Goal: Information Seeking & Learning: Understand process/instructions

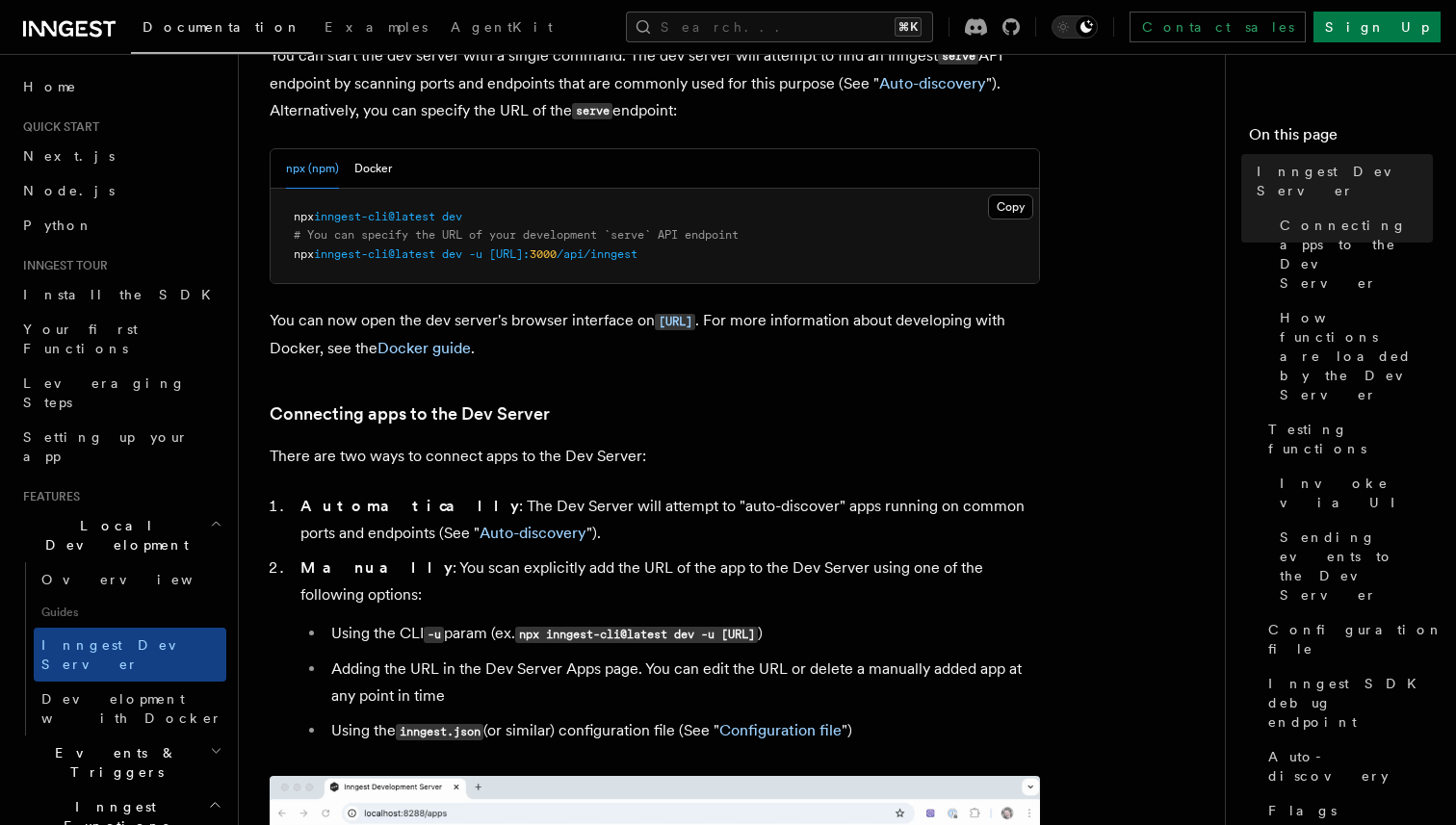
scroll to position [829, 0]
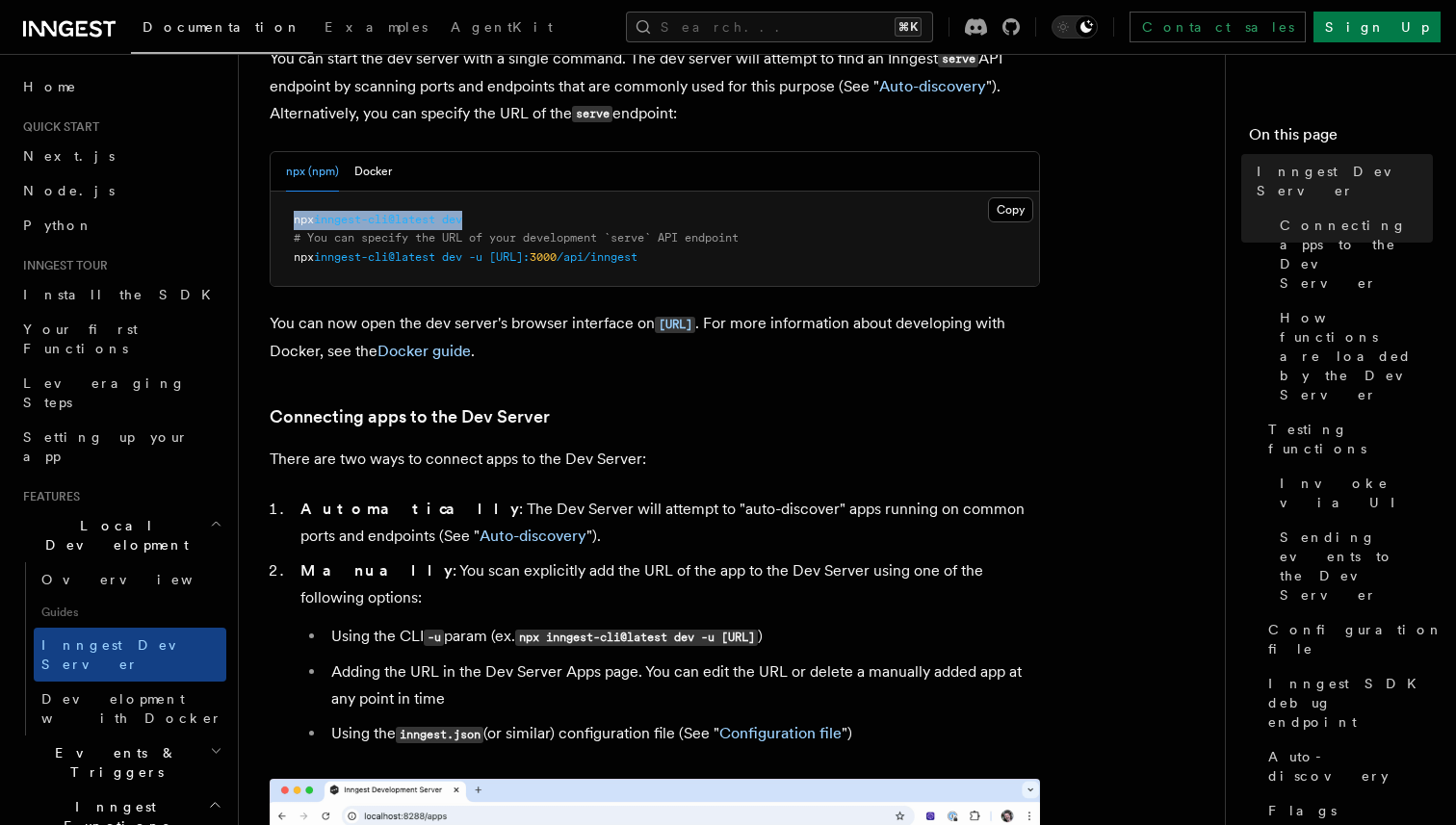
drag, startPoint x: 480, startPoint y: 227, endPoint x: 291, endPoint y: 227, distance: 189.0
click at [291, 227] on pre "npx inngest-cli@latest dev # You can specify the URL of your development `serve…" at bounding box center [655, 239] width 769 height 95
copy span "npx inngest-cli@latest dev"
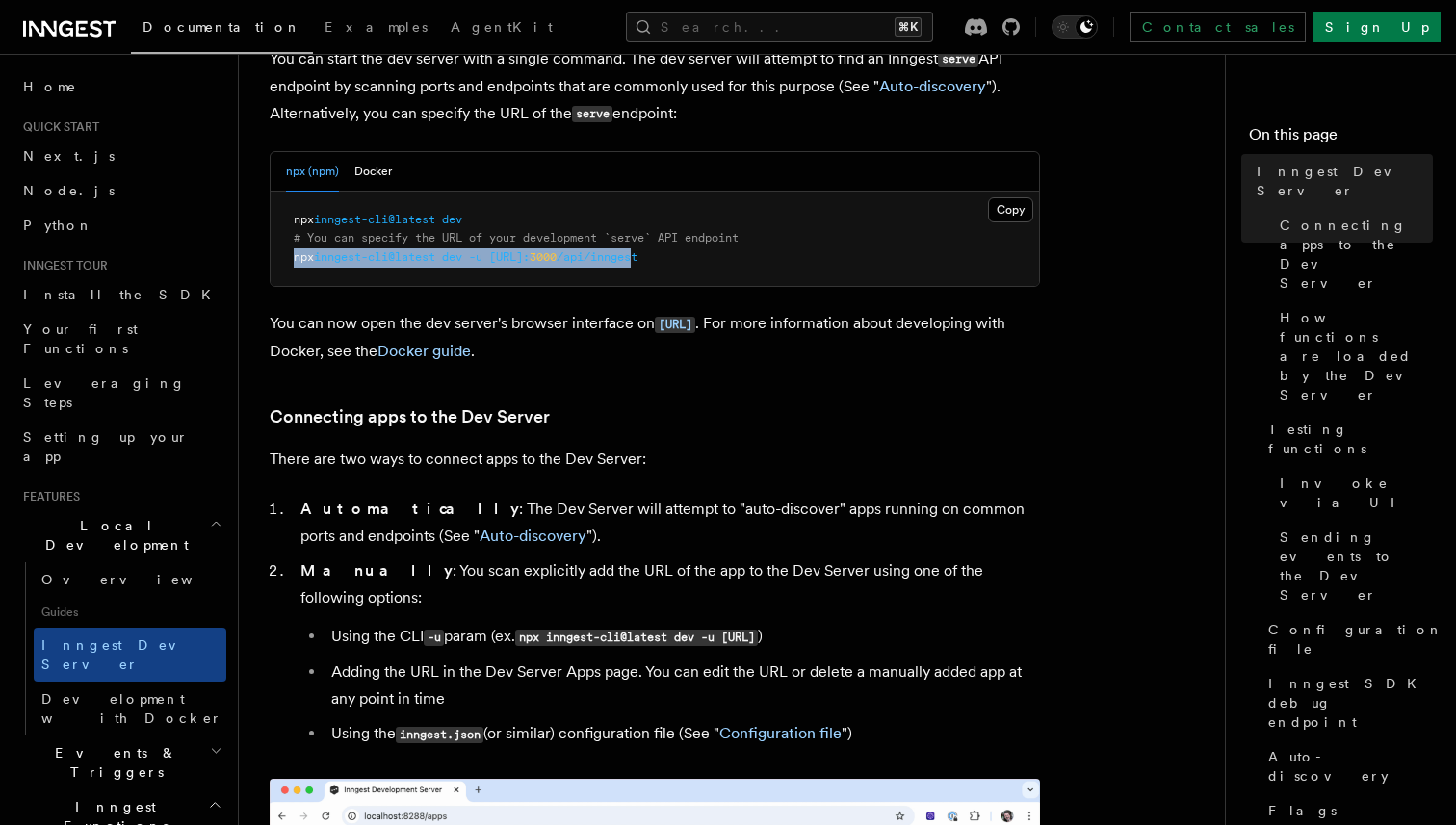
drag, startPoint x: 725, startPoint y: 255, endPoint x: 261, endPoint y: 267, distance: 464.2
copy span "npx inngest-cli@latest dev -u [URL]: 3000 /api/innges"
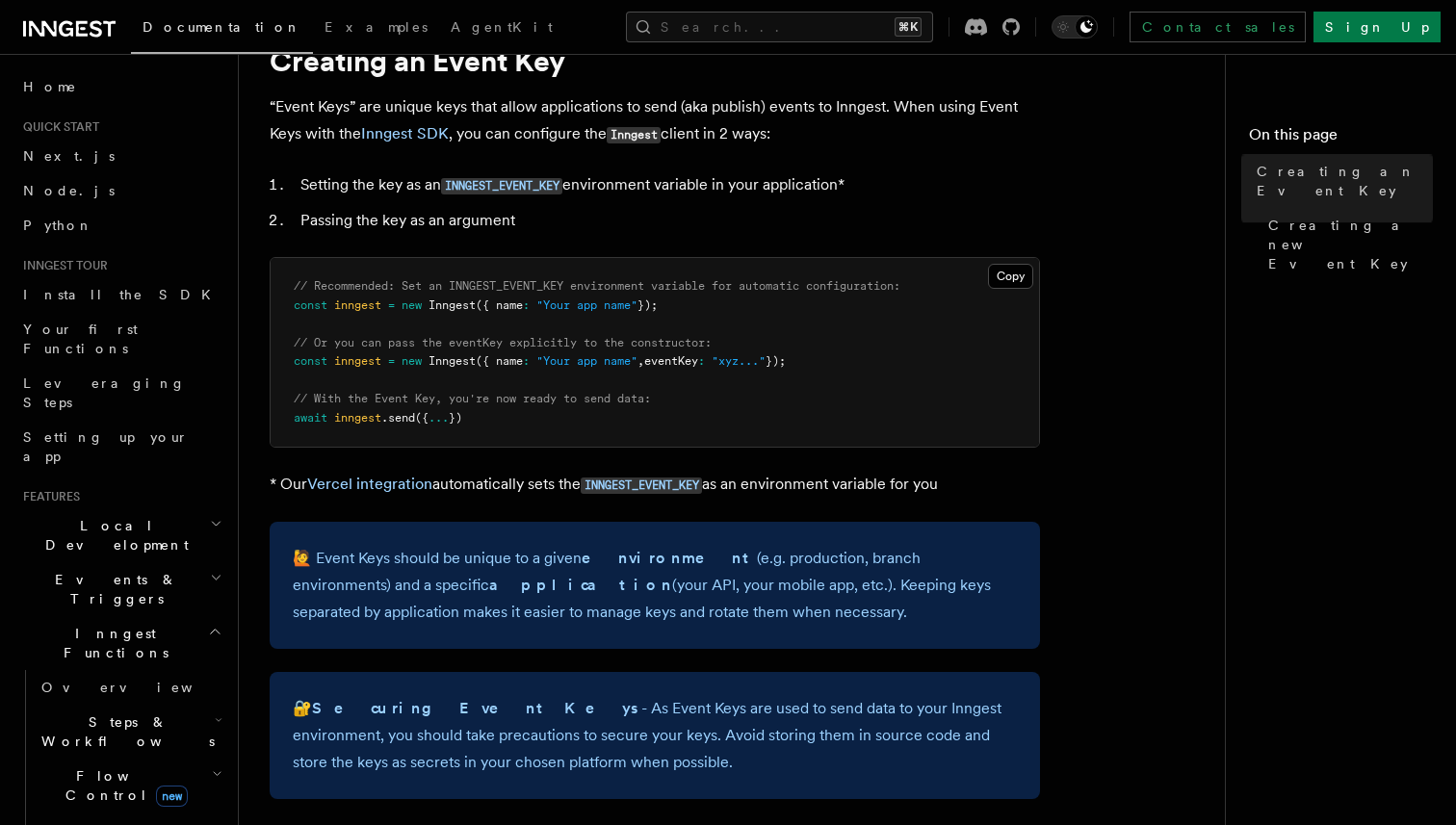
scroll to position [85, 0]
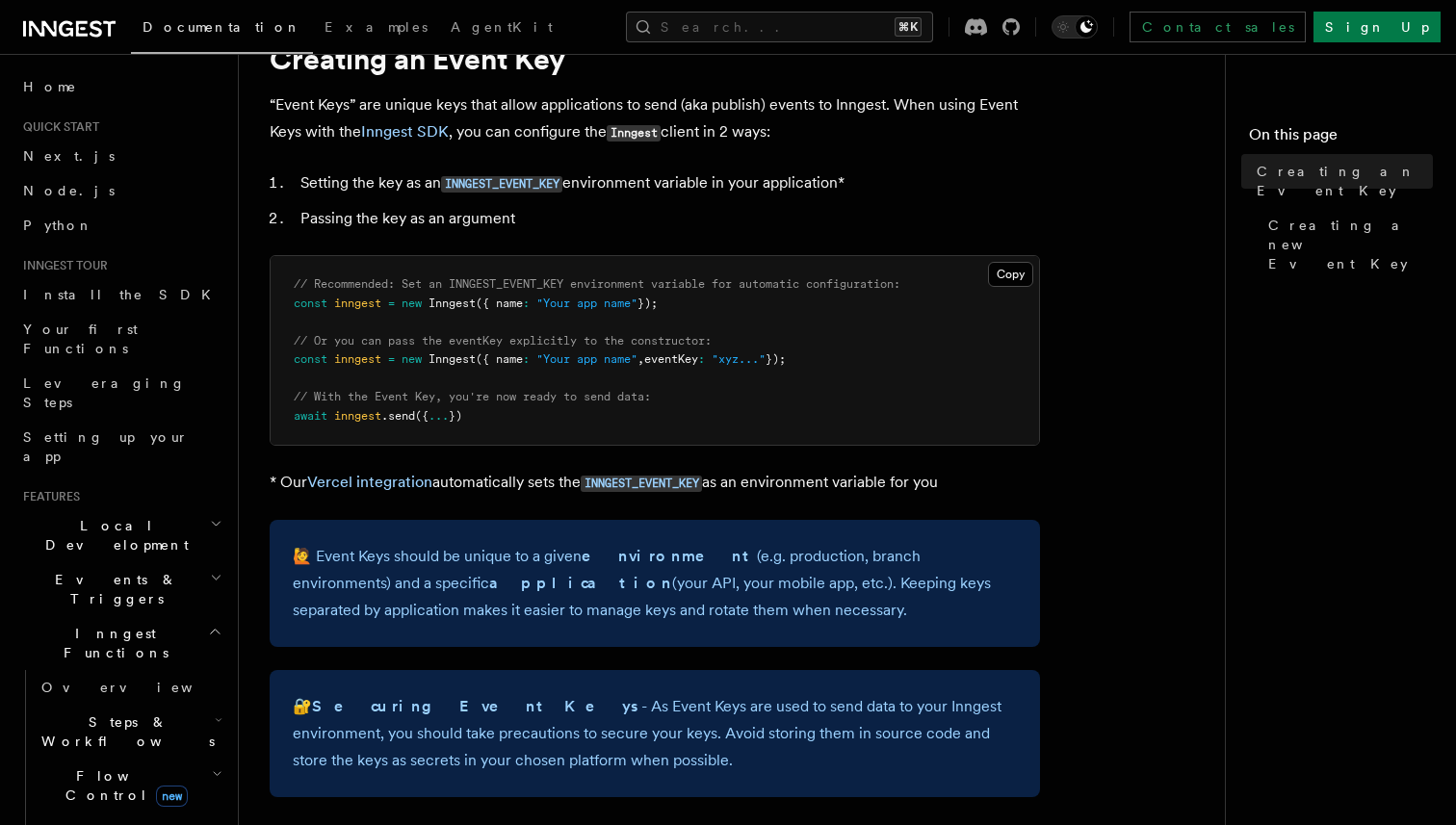
click at [524, 276] on pre "// Recommended: Set an INNGEST_EVENT_KEY environment variable for automatic con…" at bounding box center [655, 350] width 769 height 188
click at [524, 279] on span "// Recommended: Set an INNGEST_EVENT_KEY environment variable for automatic con…" at bounding box center [597, 284] width 607 height 14
copy span "INNGEST_EVENT_KEY"
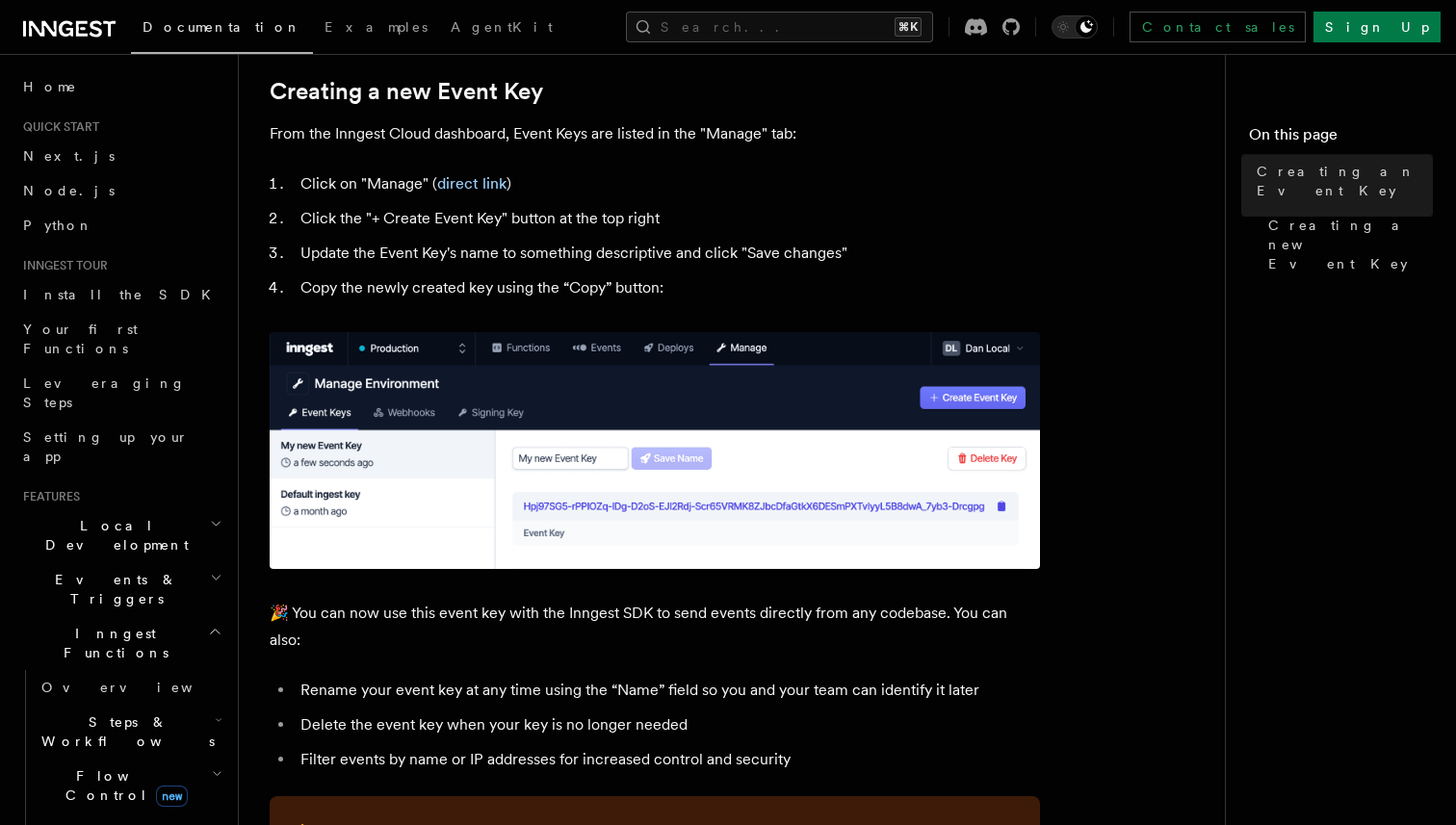
scroll to position [874, 0]
